Goal: Find specific page/section: Find specific page/section

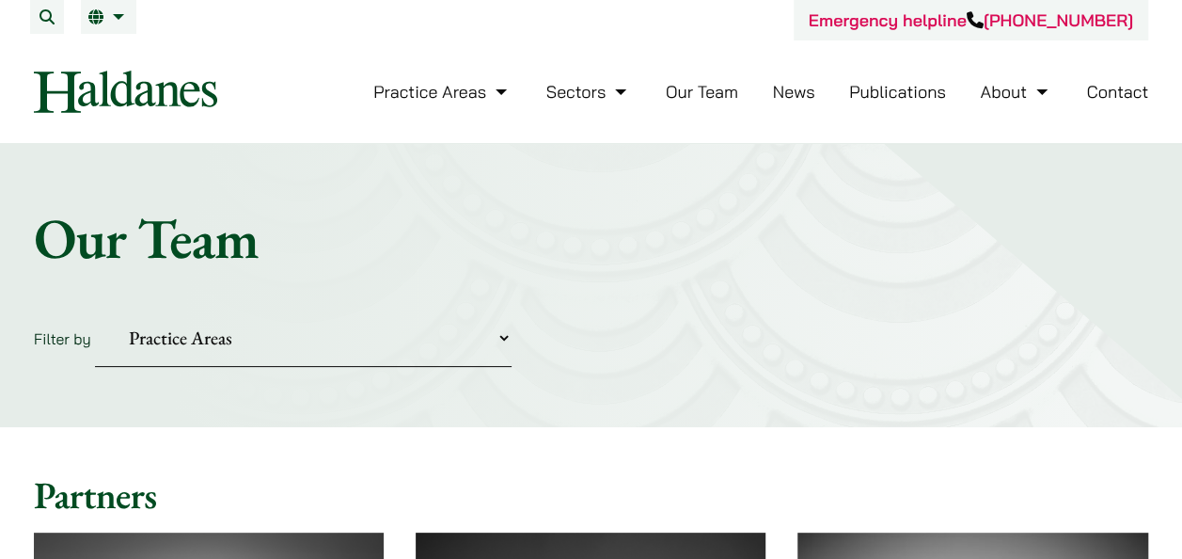
click at [713, 96] on link "Our Team" at bounding box center [702, 92] width 72 height 22
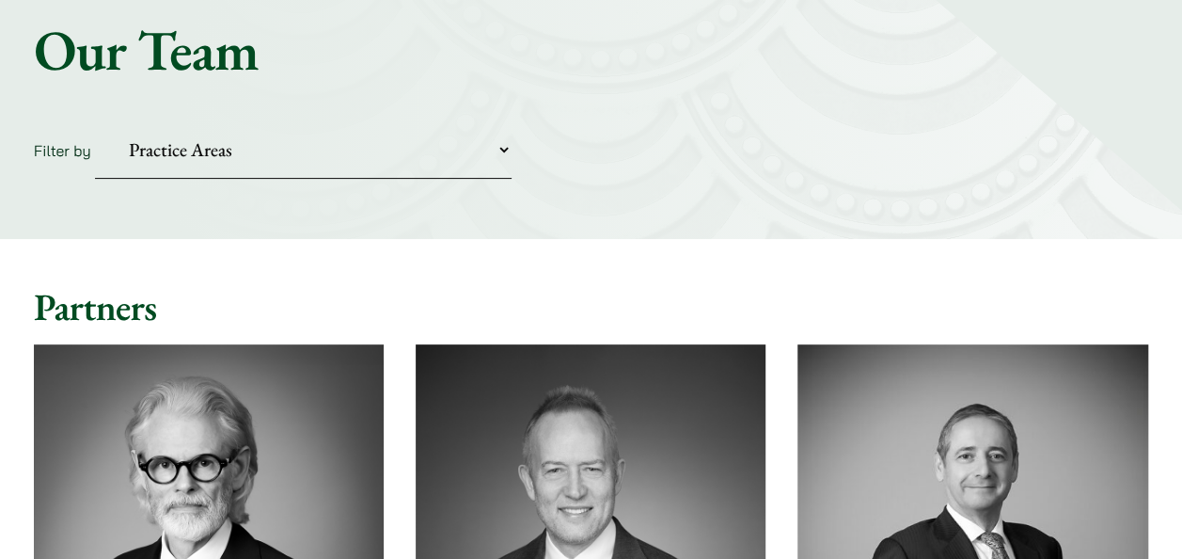
scroll to position [6383, 0]
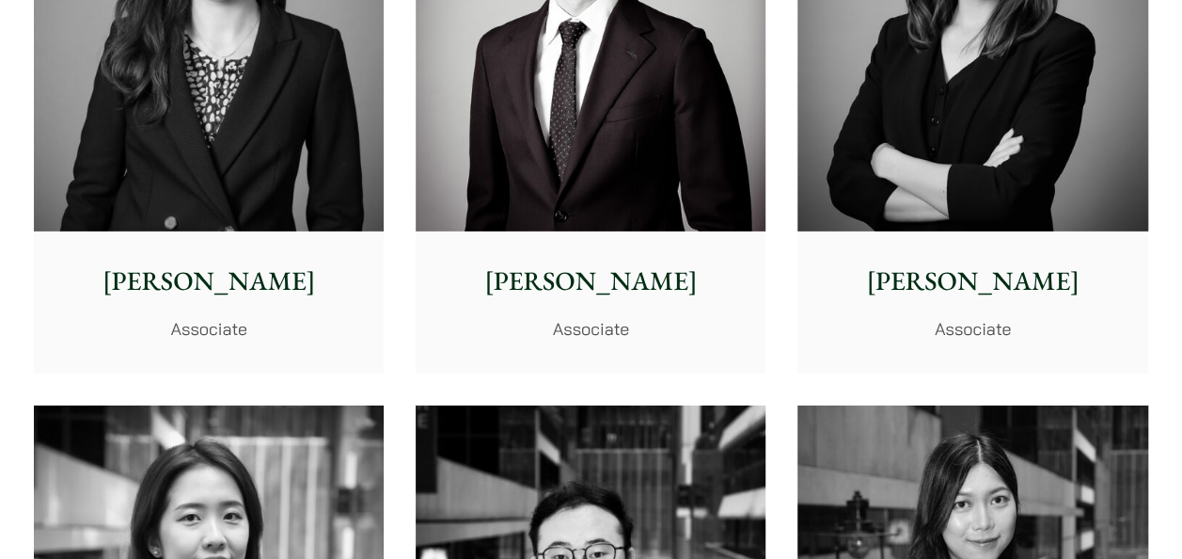
click at [1155, 242] on div "Xenia Lo Senior Associate Vivian Leung Senior Associate Ben Chan Senior Associa…" at bounding box center [591, 390] width 1146 height 3668
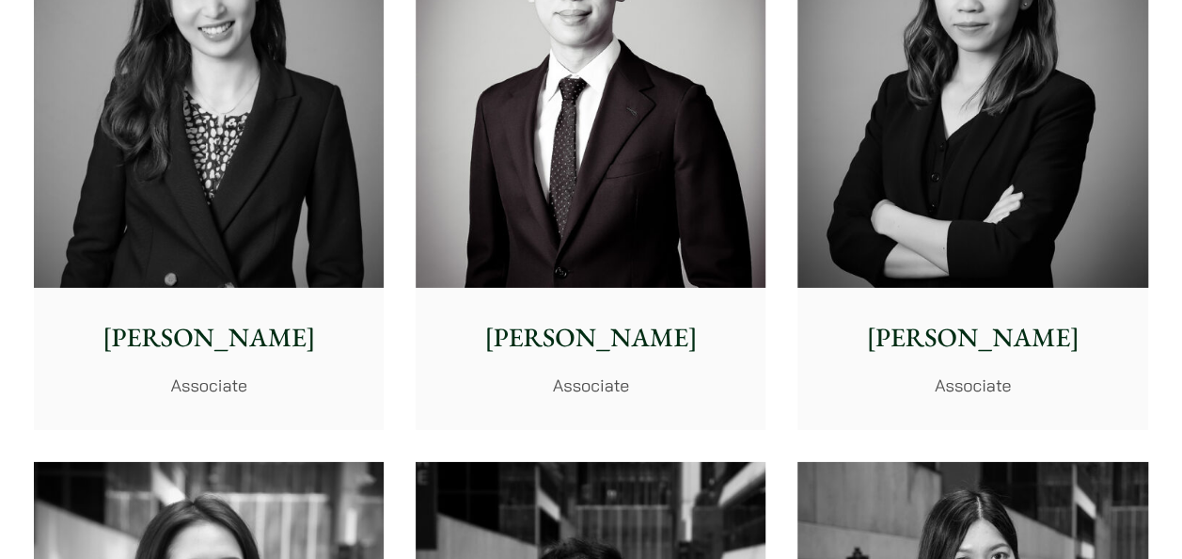
scroll to position [6289, 0]
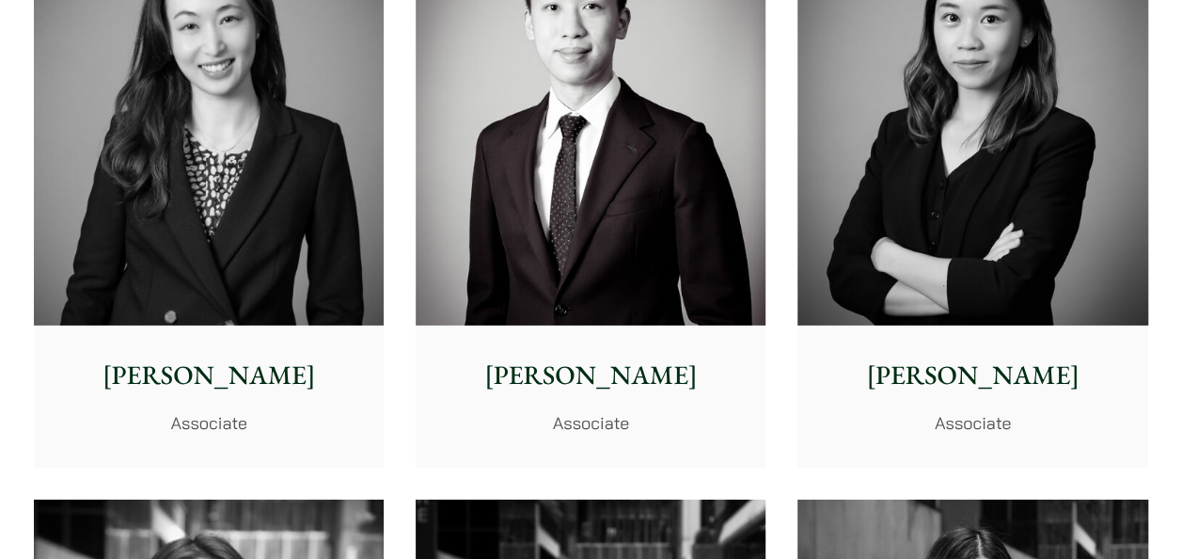
click at [858, 250] on img at bounding box center [972, 106] width 350 height 437
